Goal: Task Accomplishment & Management: Complete application form

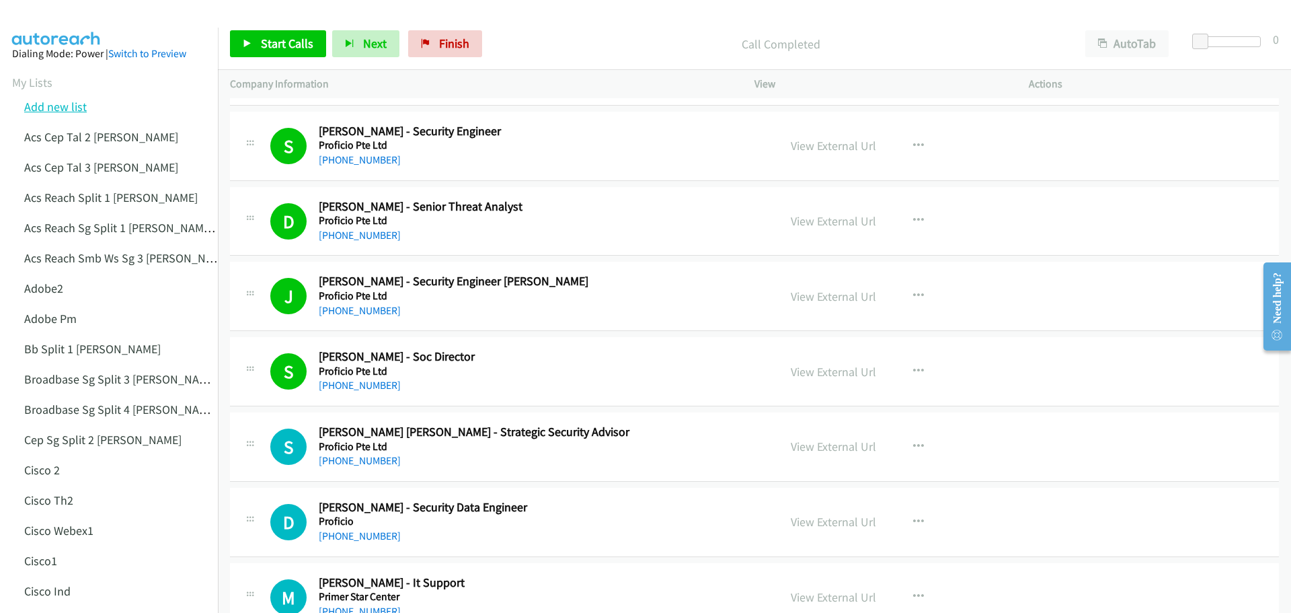
click at [52, 110] on link "Add new list" at bounding box center [55, 106] width 63 height 15
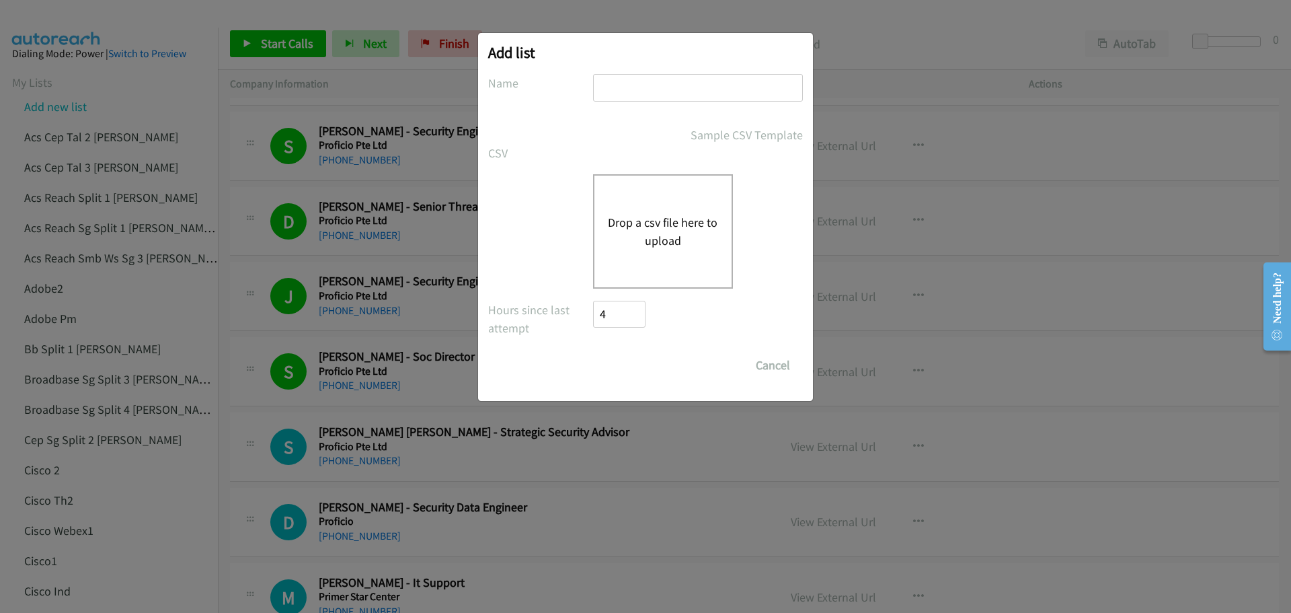
click at [654, 235] on button "Drop a csv file here to upload" at bounding box center [663, 231] width 110 height 36
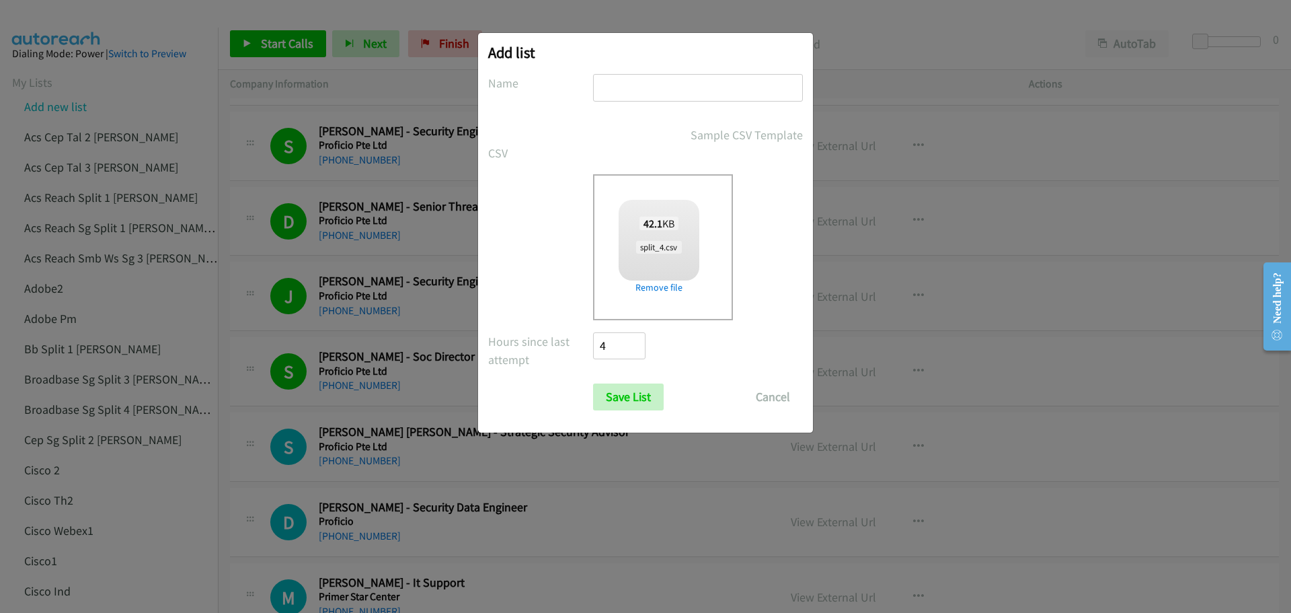
checkbox input "true"
click at [632, 89] on input "text" at bounding box center [698, 88] width 210 height 28
type input "HPNEWPM"
click at [626, 392] on input "Save List" at bounding box center [628, 396] width 71 height 27
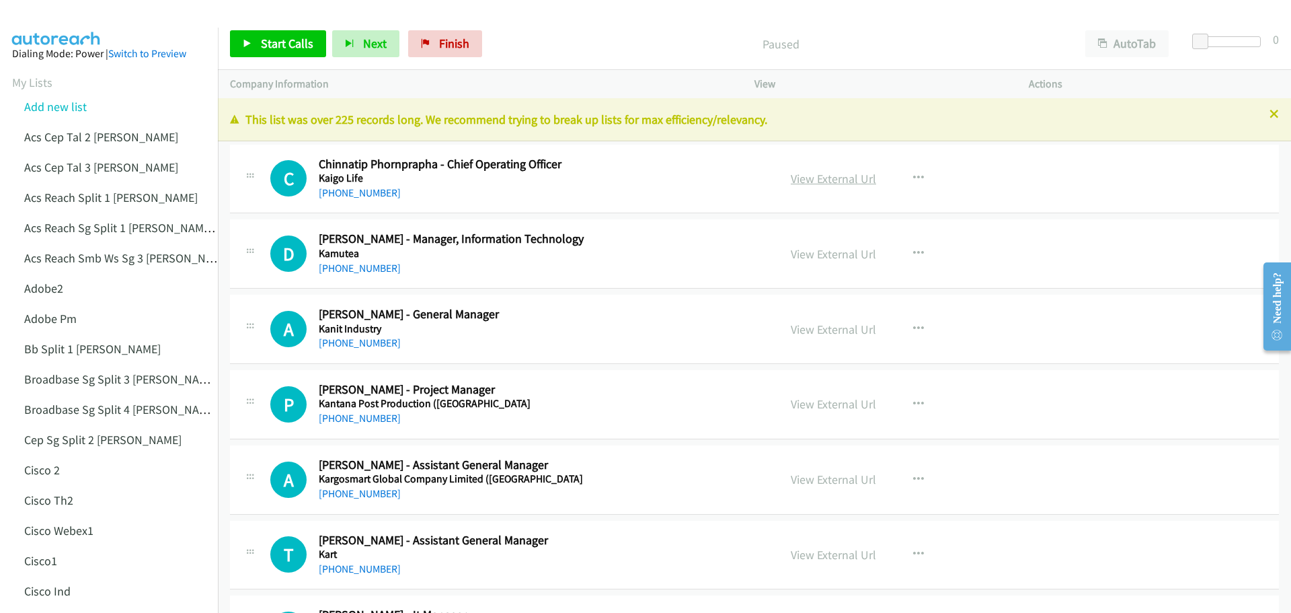
click at [837, 184] on link "View External Url" at bounding box center [833, 178] width 85 height 15
